Goal: Download file/media

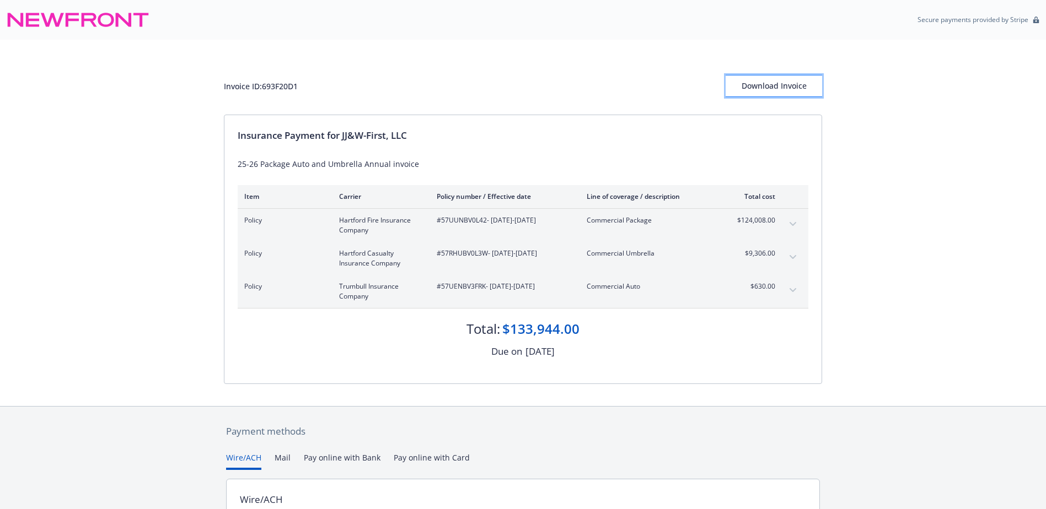
click at [757, 88] on div "Download Invoice" at bounding box center [774, 86] width 96 height 21
click at [518, 223] on span "#57UUNBV0L42 - [DATE]-[DATE]" at bounding box center [503, 221] width 132 height 10
drag, startPoint x: 518, startPoint y: 223, endPoint x: 491, endPoint y: 194, distance: 39.0
click at [491, 194] on div "Policy number / Effective date" at bounding box center [503, 196] width 132 height 9
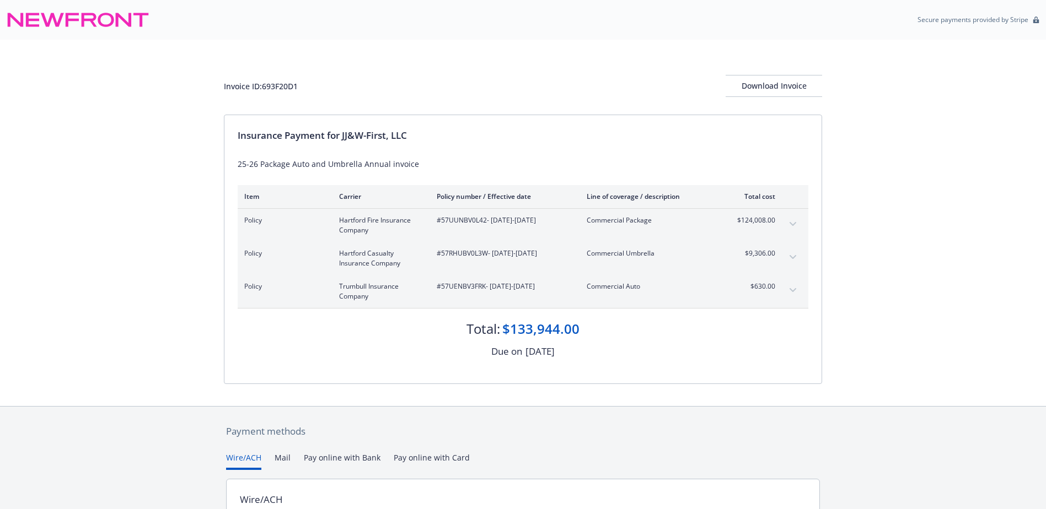
click at [445, 222] on span "#57UUNBV0L42 - 09/15/2025-09/15/2026" at bounding box center [503, 221] width 132 height 10
click at [450, 260] on div "#57RHUBV0L3W - 09/15/2025-09/15/2026" at bounding box center [503, 259] width 132 height 20
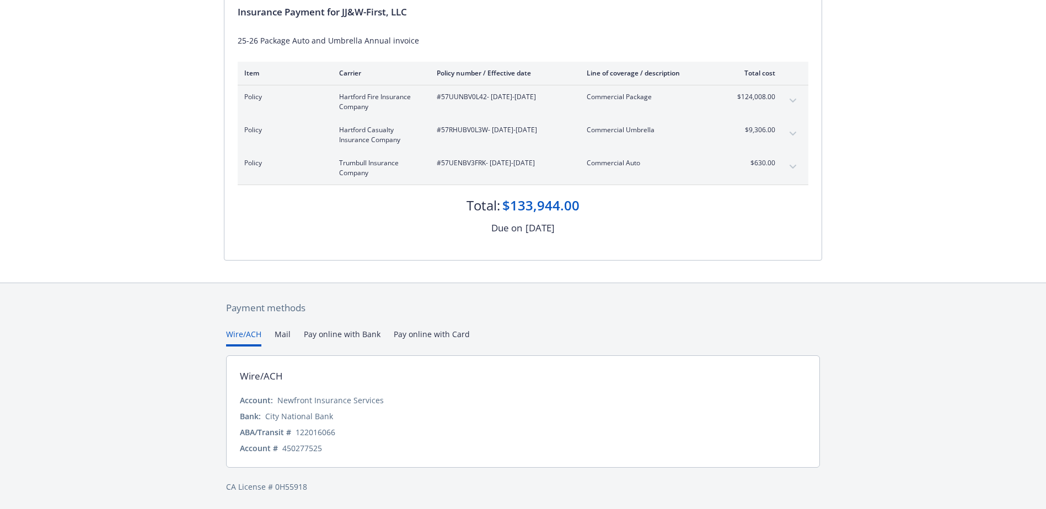
scroll to position [125, 0]
